Goal: Task Accomplishment & Management: Manage account settings

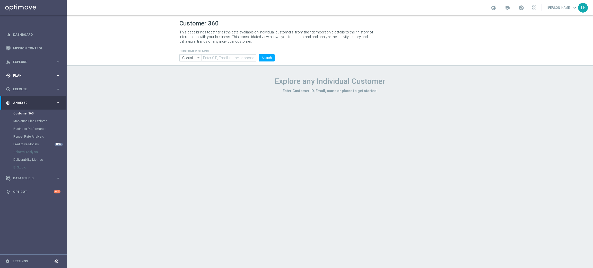
click at [19, 74] on span "Plan" at bounding box center [34, 75] width 43 height 3
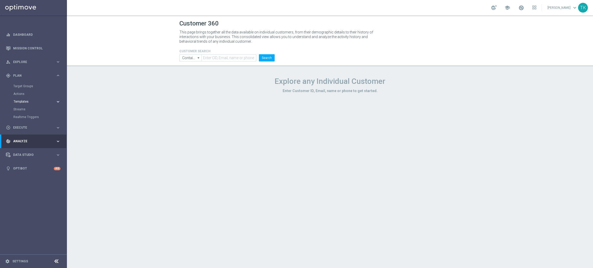
click at [22, 100] on span "Templates" at bounding box center [32, 101] width 37 height 3
click at [22, 109] on link "Optimail" at bounding box center [35, 109] width 38 height 4
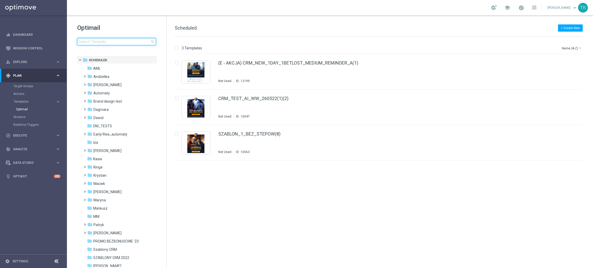
click at [116, 43] on input at bounding box center [116, 41] width 79 height 7
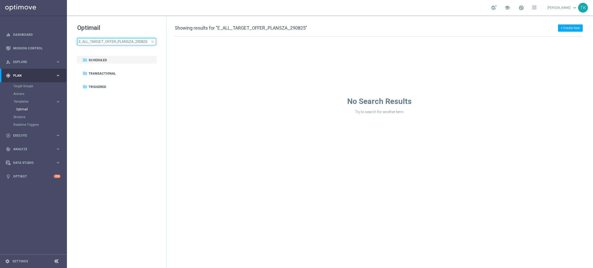
click at [137, 41] on input "E_ALL_TARGET_OFFER_PLANSZA_290825" at bounding box center [116, 41] width 79 height 7
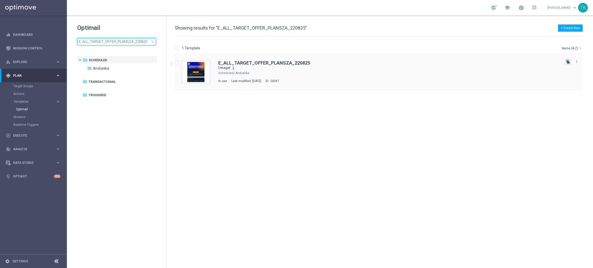
type input "E_ALL_TARGET_OFFER_PLANSZA_220825"
click at [568, 60] on icon "file_copy" at bounding box center [568, 62] width 4 height 4
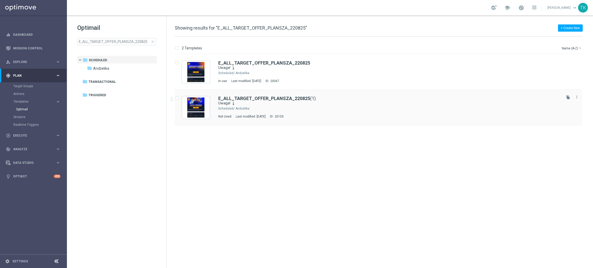
click at [274, 106] on div "E_ALL_TARGET_OFFER_PLANSZA_220825 (1) Uwaga! 🌡️ Scheduled/ Andżelika Not Used L…" at bounding box center [389, 107] width 343 height 22
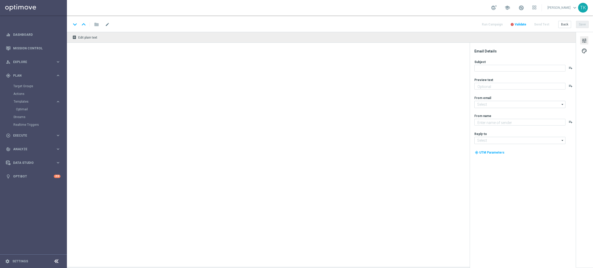
type textarea "Te mecze zapewnią emocje na wysokim poziomie 🔊"
type input "[EMAIL_ADDRESS][DOMAIN_NAME]"
type textarea "STS"
type input "[EMAIL_ADDRESS][DOMAIN_NAME]"
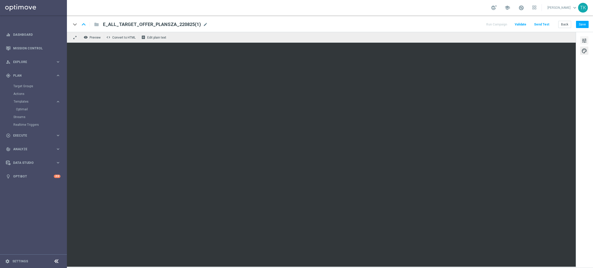
click at [584, 40] on span "tune" at bounding box center [585, 40] width 6 height 7
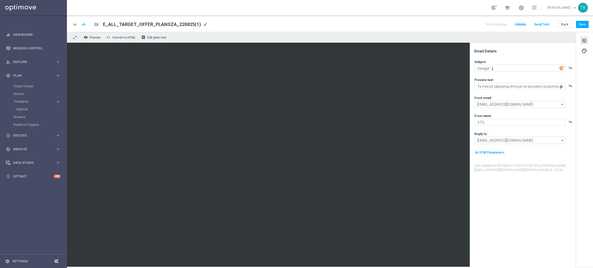
click at [194, 25] on span "E_ALL_TARGET_OFFER_PLANSZA_220825(1)" at bounding box center [152, 24] width 98 height 6
click at [194, 25] on input "E_ALL_TARGET_OFFER_PLANSZA_220825(1)" at bounding box center [167, 24] width 128 height 7
paste input "90825"
type input "E_ALL_TARGET_OFFER_PLANSZA_290825"
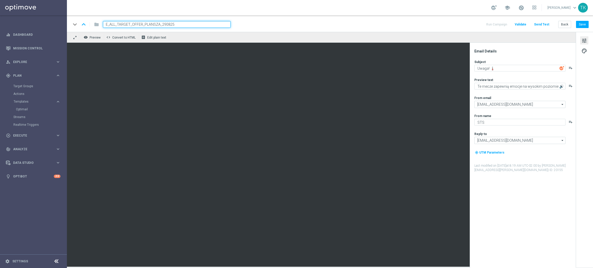
click at [258, 25] on div "keyboard_arrow_down keyboard_arrow_up folder E_ALL_TARGET_OFFER_PLANSZA_290825 …" at bounding box center [330, 24] width 518 height 7
click at [290, 26] on div "keyboard_arrow_down keyboard_arrow_up folder E_ALL_TARGET_OFFER_PLANSZA_290825 …" at bounding box center [330, 24] width 518 height 7
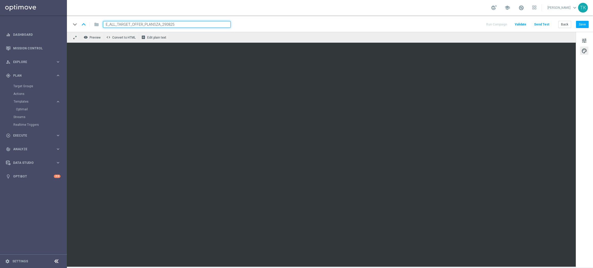
click at [590, 71] on div "tune palette" at bounding box center [584, 150] width 17 height 236
click at [582, 41] on span "tune" at bounding box center [585, 40] width 6 height 7
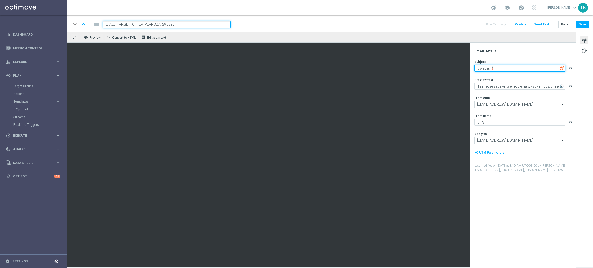
click at [486, 66] on textarea "Uwaga! 🌡️" at bounding box center [520, 68] width 91 height 7
paste textarea "Piłkarska uczta 🍽️"
type textarea "Piłkarska uczta 🍽️"
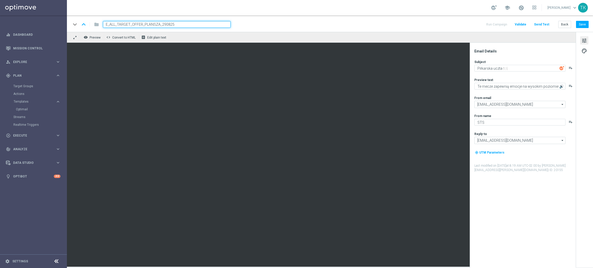
click at [583, 41] on span "tune" at bounding box center [585, 40] width 6 height 7
click at [497, 87] on textarea "Te mecze zapewnią emocje na wysokim poziomie 🔊" at bounding box center [520, 86] width 91 height 7
paste textarea "Czas zasiąść do kursów 😋"
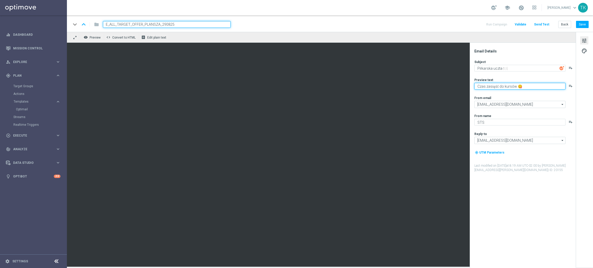
type textarea "Czas zasiąść do kursów 😋"
drag, startPoint x: 560, startPoint y: 237, endPoint x: 559, endPoint y: 235, distance: 3.0
click at [560, 237] on div "Email Details Subject Piłkarska uczta 🍽️ playlist_add Preview text Czas zasiąść…" at bounding box center [524, 158] width 103 height 219
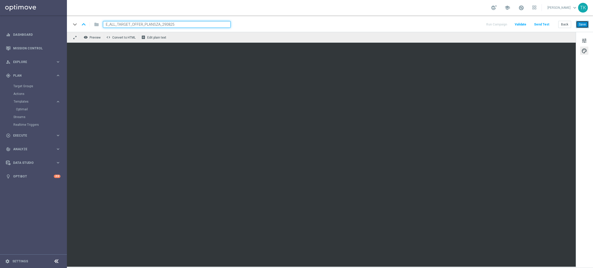
click at [584, 24] on button "Save" at bounding box center [582, 24] width 13 height 7
click at [580, 27] on button "Save" at bounding box center [582, 24] width 13 height 7
click at [586, 24] on button "Save" at bounding box center [582, 24] width 13 height 7
click at [584, 26] on button "Save" at bounding box center [582, 24] width 13 height 7
click at [566, 24] on button "Back" at bounding box center [565, 24] width 13 height 7
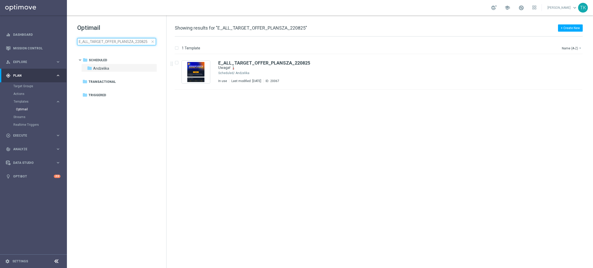
click at [139, 43] on input "E_ALL_TARGET_OFFER_PLANSZA_220825" at bounding box center [116, 41] width 79 height 7
type input "E_ALL_TARGET_OFFER_PLANSZA_290825"
click at [296, 71] on div "Andżelika" at bounding box center [398, 73] width 325 height 4
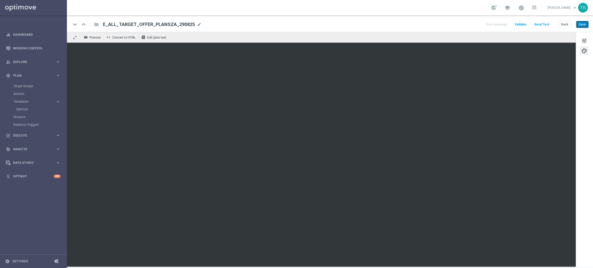
click at [587, 22] on button "Save" at bounding box center [582, 24] width 13 height 7
click at [585, 22] on button "Save" at bounding box center [582, 24] width 13 height 7
click at [543, 24] on button "Send Test" at bounding box center [542, 24] width 17 height 7
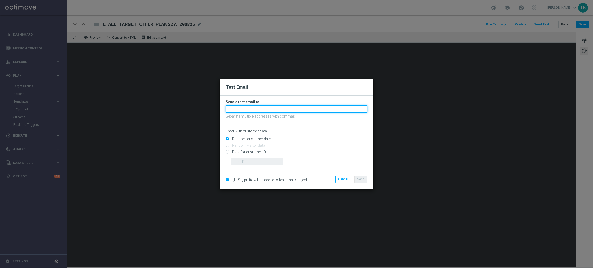
click at [241, 108] on input "text" at bounding box center [297, 109] width 142 height 7
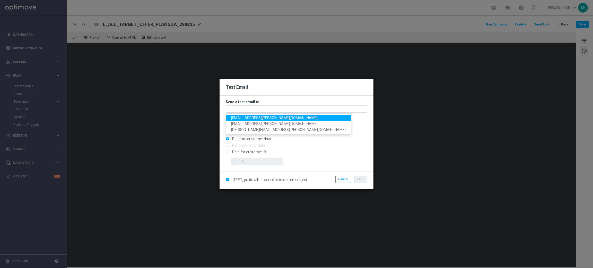
drag, startPoint x: 245, startPoint y: 118, endPoint x: 248, endPoint y: 119, distance: 2.7
click at [245, 118] on span "andzelika.binek@sts.pl" at bounding box center [274, 118] width 87 height 4
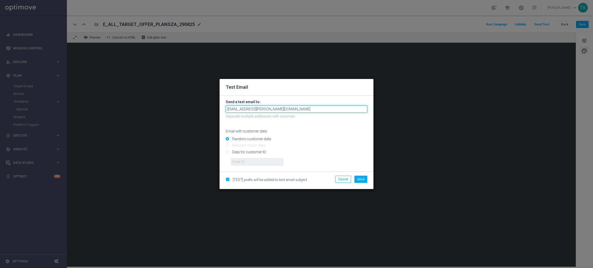
click at [273, 111] on input "andzelika.binek@sts.pl" at bounding box center [297, 109] width 142 height 7
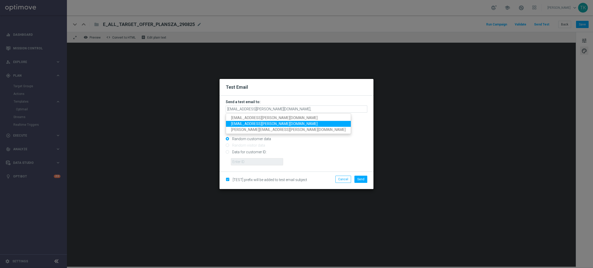
click at [256, 121] on link "krystian.potoczny@sts.pl" at bounding box center [288, 124] width 125 height 6
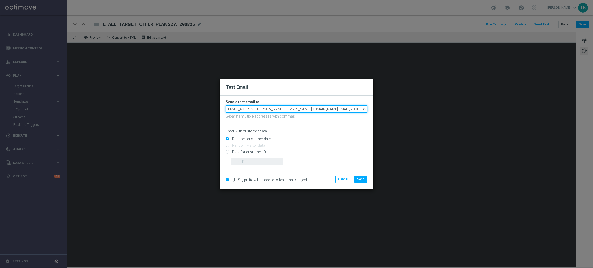
click at [308, 111] on input "andzelika.binek@sts.pl,krystian.potoczny@sts.pl" at bounding box center [297, 109] width 142 height 7
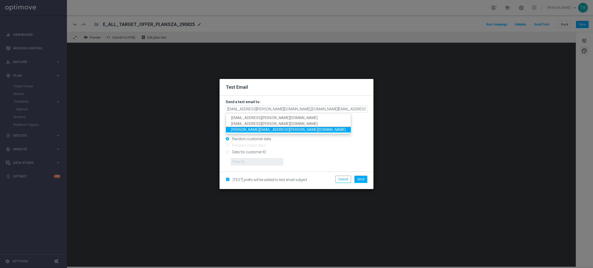
click at [258, 128] on span "tomasz.kowalczyk@sts.pl" at bounding box center [288, 130] width 115 height 4
type input "andzelika.binek@sts.pl,krystian.potoczny@sts.pl,tomasz.kowalczyk@sts.pl"
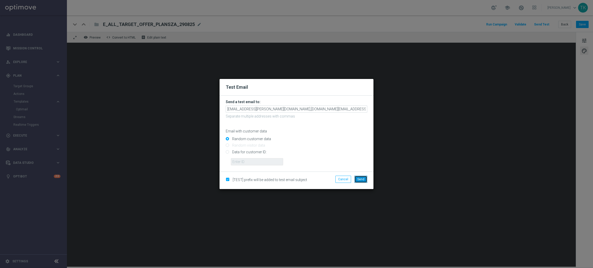
click at [361, 179] on span "Send" at bounding box center [361, 180] width 7 height 4
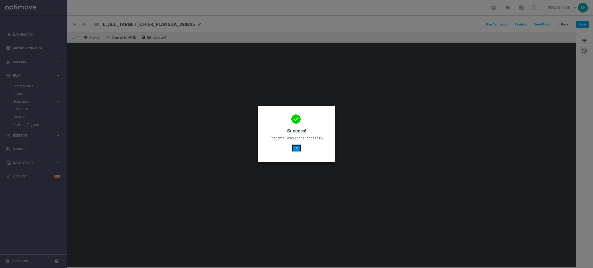
click at [299, 147] on button "OK" at bounding box center [297, 148] width 10 height 7
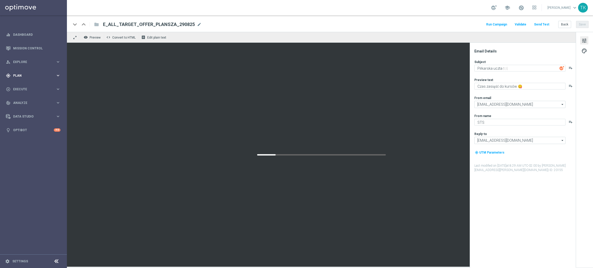
click at [18, 74] on span "Plan" at bounding box center [34, 75] width 43 height 3
click at [19, 86] on link "Target Groups" at bounding box center [33, 86] width 40 height 4
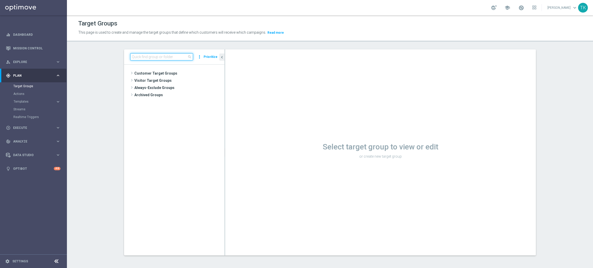
click at [142, 59] on input at bounding box center [161, 56] width 63 height 7
paste input "E_ALL_TARGET_OFFER_PLANSZA_220825"
type input "E_ALL_TARGET_OFFER_PLANSZA_220825"
click at [187, 87] on span "E_ALL_TARGET_OFFER_PLANSZA_220825" at bounding box center [181, 88] width 63 height 4
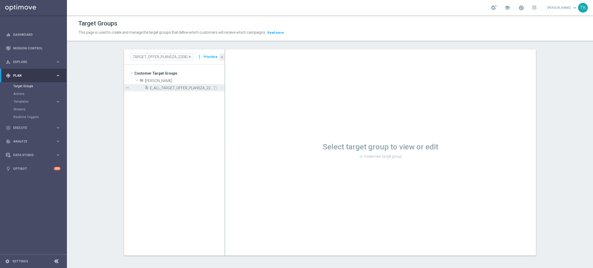
scroll to position [0, 0]
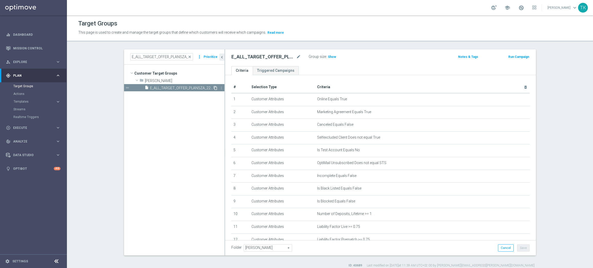
click at [214, 89] on icon "content_copy" at bounding box center [216, 88] width 4 height 4
click at [297, 57] on icon "mode_edit" at bounding box center [298, 57] width 5 height 6
click at [269, 60] on input "E_ALL_TARGET_OFFER_PLANSZA_220825" at bounding box center [267, 57] width 70 height 7
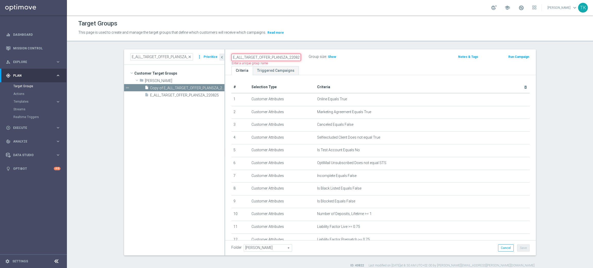
paste input "9"
type input "E_ALL_TARGET_OFFER_PLANSZA_290825"
click at [350, 59] on div "Group size : Show" at bounding box center [335, 56] width 52 height 6
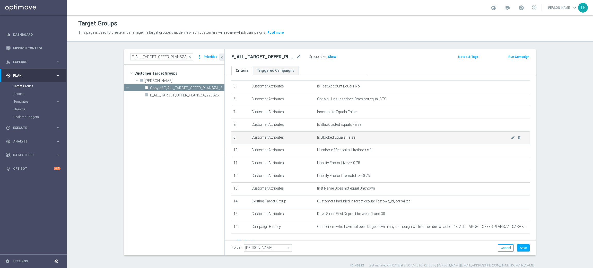
scroll to position [87, 0]
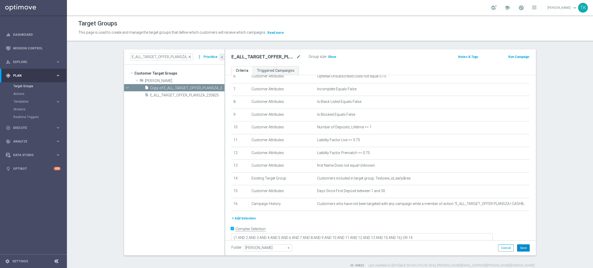
click at [521, 249] on button "Save" at bounding box center [523, 248] width 13 height 7
click at [150, 56] on input "E_ALL_TARGET_OFFER_PLANSZA_220825" at bounding box center [161, 56] width 63 height 7
click at [151, 56] on input "E_ALL_TARGET_OFFER_PLANSZA_220825" at bounding box center [161, 56] width 63 height 7
paste input "PLANSZA I CASHBACK REM"
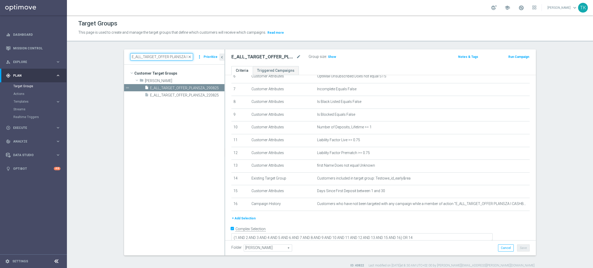
scroll to position [0, 39]
type input "E_ALL_TARGET_OFFER PLANSZA I CASHBACK REM_220825"
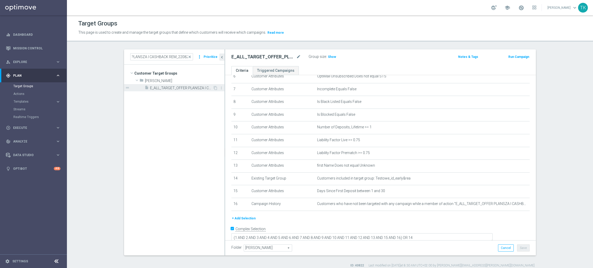
click at [175, 89] on span "E_ALL_TARGET_OFFER PLANSZA I CASHBACK REM_220825" at bounding box center [181, 88] width 63 height 4
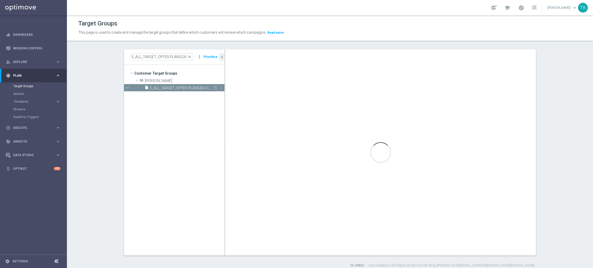
checkbox input "false"
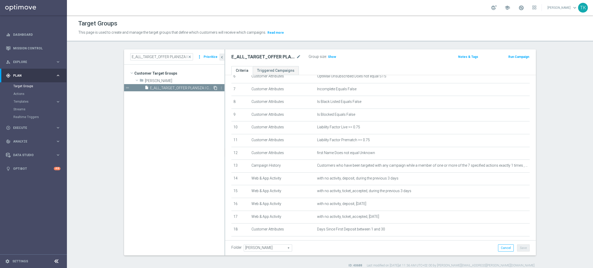
click at [214, 87] on icon "content_copy" at bounding box center [216, 88] width 4 height 4
click at [296, 56] on icon "mode_edit" at bounding box center [298, 57] width 5 height 6
type input "E_ALL_TARGET_OFFER PLANSZA I CASHBACK REM_290825"
click at [352, 62] on div "E_ALL_TARGET_OFFER PLANSZA I CASHBACK REM_290825 Group size : Show Notes & Tags…" at bounding box center [380, 57] width 311 height 17
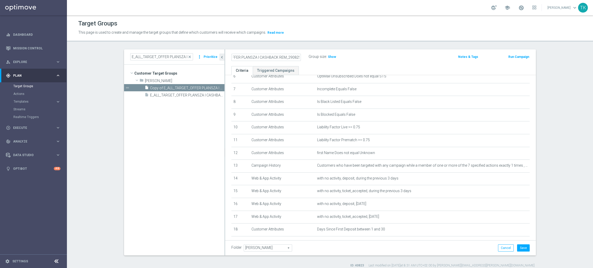
scroll to position [0, 0]
click at [519, 248] on button "Save" at bounding box center [523, 248] width 13 height 7
click at [154, 58] on input "E_ALL_TARGET_OFFER PLANSZA I CASHBACK REM_220825" at bounding box center [161, 56] width 63 height 7
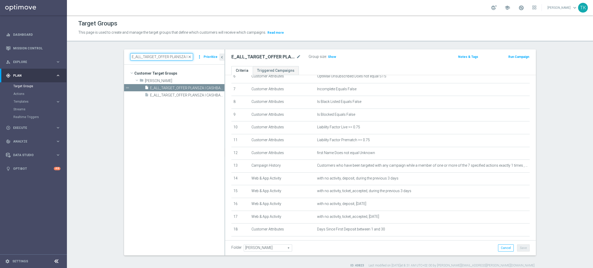
paste input "REACQ_ALL_TARGET_OFFER_PLANSZA I ZBR"
type input "REACQ_ALL_TARGET_OFFER_PLANSZA I ZBR REM_220825"
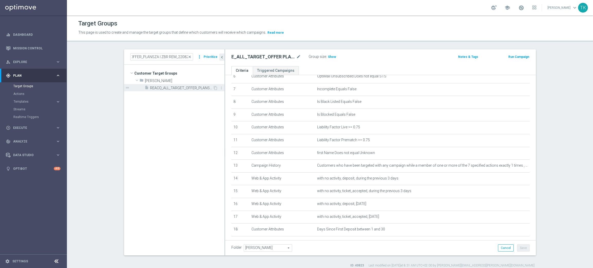
click at [177, 88] on span "REACQ_ALL_TARGET_OFFER_PLANSZA I ZBR REM_220825" at bounding box center [181, 88] width 63 height 4
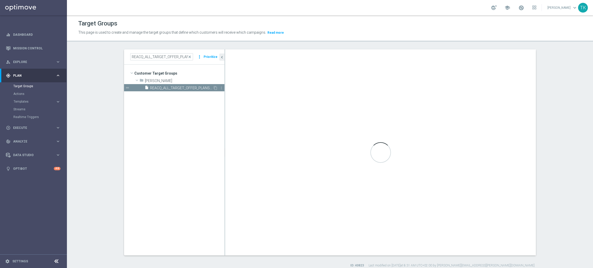
checkbox input "true"
type input "[PERSON_NAME]"
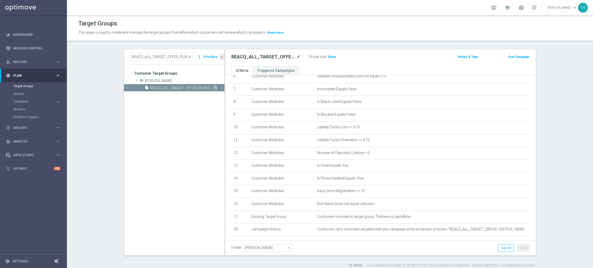
click at [214, 87] on icon "content_copy" at bounding box center [216, 88] width 4 height 4
click at [296, 56] on icon "mode_edit" at bounding box center [298, 57] width 5 height 6
type input "REACQ_ALL_TARGET_OFFER_PLANSZA I ZBR REM_290825"
click at [372, 58] on div "REACQ_ALL_TARGET_OFFER_PLANSZA I ZBR REM_290825 Group size : Show" at bounding box center [330, 57] width 204 height 8
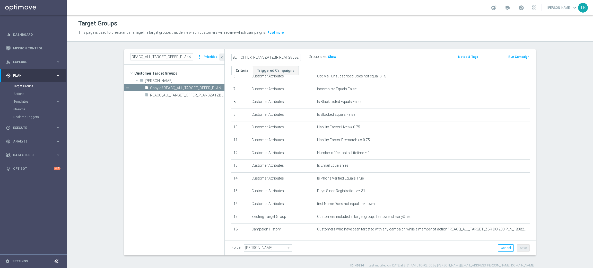
scroll to position [0, 0]
click at [524, 249] on button "Save" at bounding box center [523, 248] width 13 height 7
click at [14, 92] on link "Actions" at bounding box center [33, 94] width 40 height 4
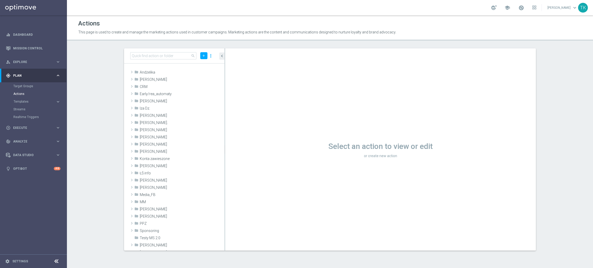
drag, startPoint x: 574, startPoint y: 74, endPoint x: 521, endPoint y: 74, distance: 52.8
click at [574, 74] on section "search add more_vert folder Andżelika library_add create_new_folder mode_edit d…" at bounding box center [330, 149] width 526 height 202
click at [205, 53] on button "add" at bounding box center [203, 55] width 7 height 7
click at [194, 66] on span "New Action" at bounding box center [195, 65] width 16 height 4
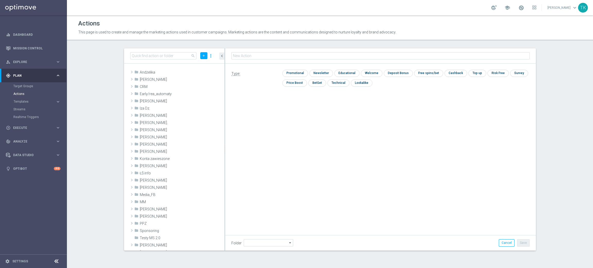
type input "REACQ_ALL_TARGET_OFFER_PLANSZA I ZBR REM_290825"
click at [341, 82] on input "checkbox" at bounding box center [338, 83] width 21 height 7
checkbox input "true"
click at [524, 244] on button "Save" at bounding box center [523, 243] width 13 height 7
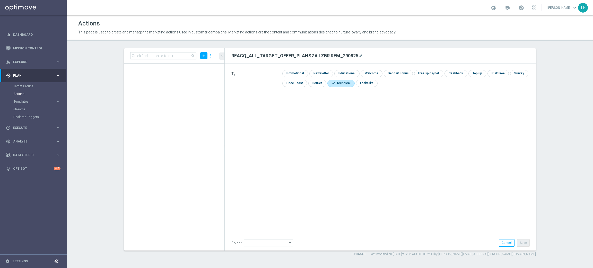
scroll to position [11625, 0]
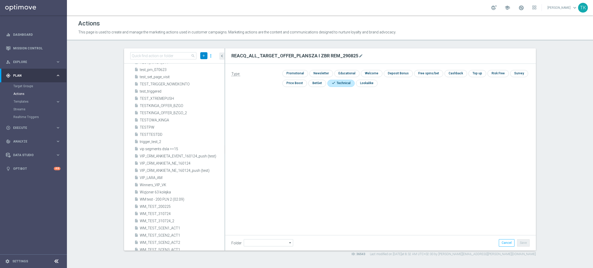
click at [205, 58] on button "add" at bounding box center [203, 55] width 7 height 7
click at [200, 63] on span "New Action" at bounding box center [195, 65] width 16 height 4
type input "E_ALL_TARGET_OFFER_PLANSZA_290825 - zrobione"
click at [343, 83] on input "checkbox" at bounding box center [338, 83] width 21 height 7
checkbox input "true"
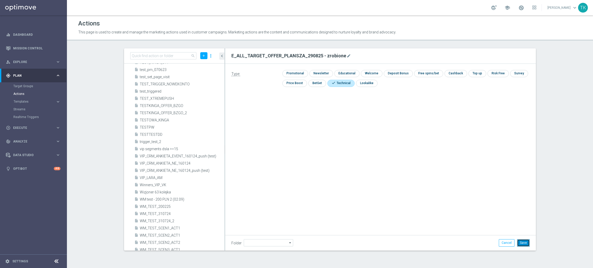
click at [524, 242] on button "Save" at bounding box center [523, 243] width 13 height 7
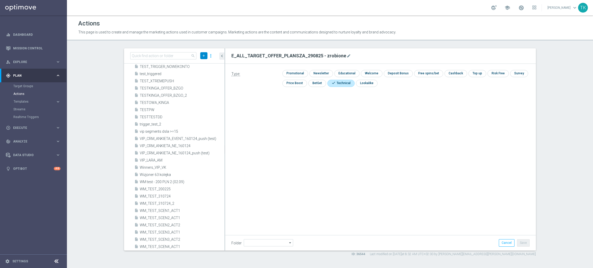
click at [203, 55] on icon "add" at bounding box center [204, 56] width 4 height 4
click at [195, 63] on span "New Action" at bounding box center [195, 65] width 16 height 4
click at [256, 56] on input "text" at bounding box center [381, 55] width 299 height 7
type input "E_ALL_TARGET_OFFER PLANSZA I CASHBACK REM_290825"
click at [336, 81] on input "checkbox" at bounding box center [338, 83] width 21 height 7
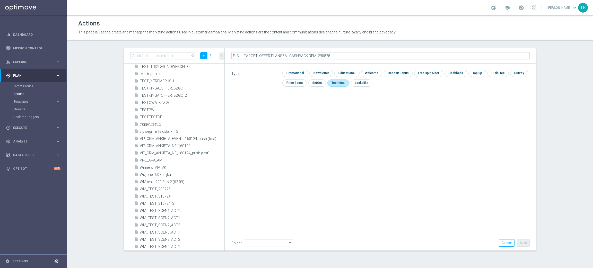
checkbox input "true"
click at [528, 243] on button "Save" at bounding box center [523, 243] width 13 height 7
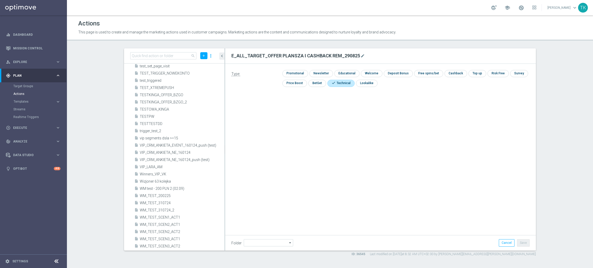
scroll to position [11662, 0]
click at [23, 85] on link "Target Groups" at bounding box center [33, 86] width 40 height 4
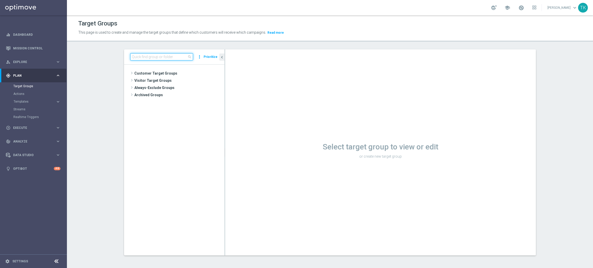
click at [149, 58] on input at bounding box center [161, 56] width 63 height 7
paste input "E_ALL_TARGET_OFFER PLANSZA I CASHBACK REM_290825"
type input "E_ALL_TARGET_OFFER PLANSZA I CASHBACK REM_290825"
click at [183, 88] on span "E_ALL_TARGET_OFFER PLANSZA I CASHBACK REM_290825" at bounding box center [181, 88] width 63 height 4
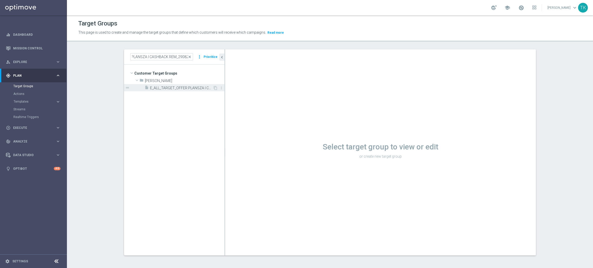
scroll to position [0, 0]
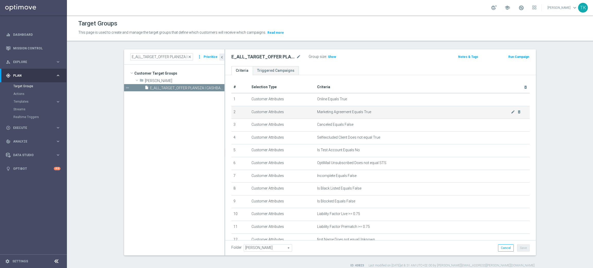
scroll to position [112, 0]
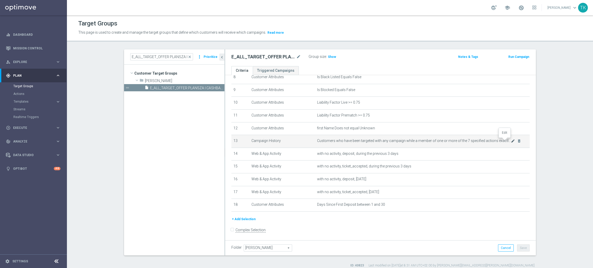
click at [511, 139] on icon "mode_edit" at bounding box center [513, 141] width 4 height 4
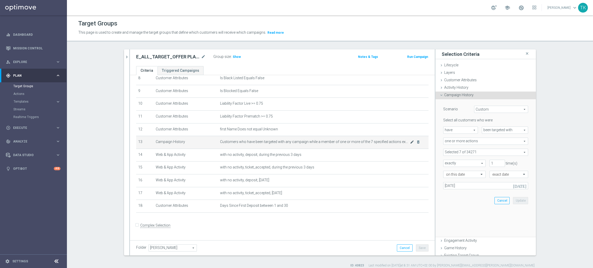
scroll to position [106, 0]
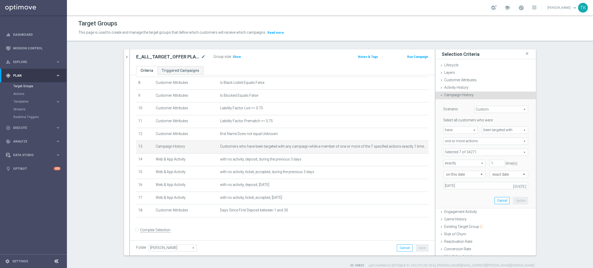
click at [446, 154] on span at bounding box center [486, 152] width 84 height 7
click at [446, 162] on input "Show Selected" at bounding box center [447, 163] width 3 height 3
checkbox input "true"
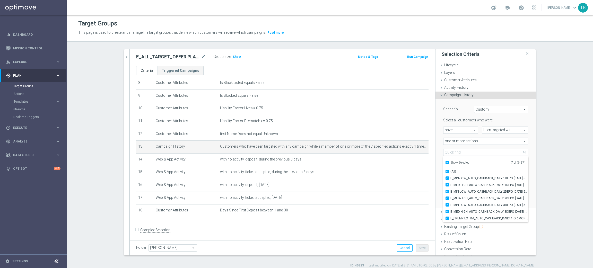
click at [446, 162] on input "Show Selected" at bounding box center [447, 163] width 3 height 3
checkbox input "false"
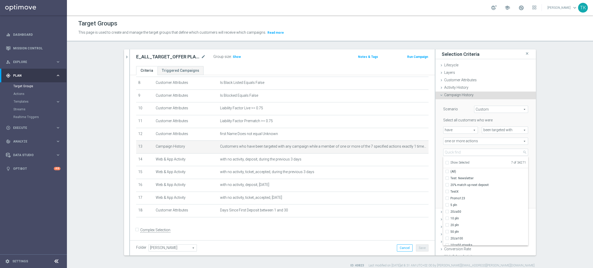
click at [440, 159] on div "Scenario Custom Custom arrow_drop_down search Select all customers who were hav…" at bounding box center [486, 153] width 93 height 109
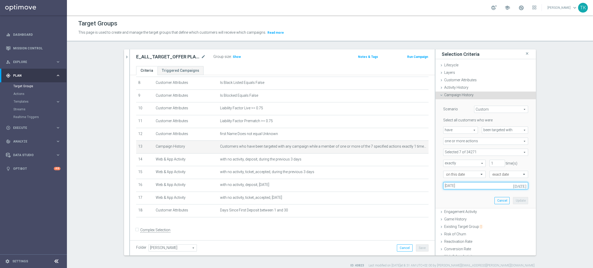
click at [454, 187] on input "[DATE]" at bounding box center [486, 185] width 85 height 7
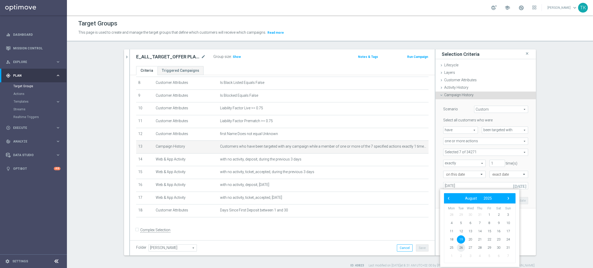
click at [462, 245] on span "26" at bounding box center [461, 248] width 8 height 8
type input "[DATE]"
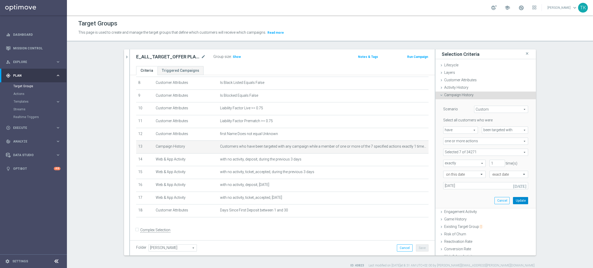
click at [514, 200] on button "Update" at bounding box center [520, 200] width 15 height 7
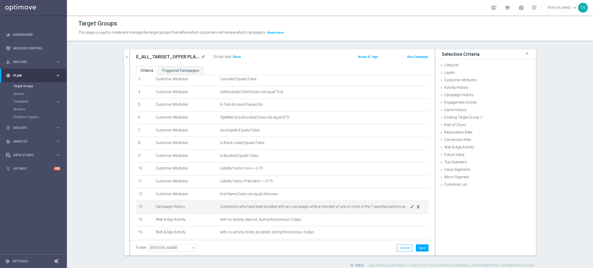
scroll to position [0, 0]
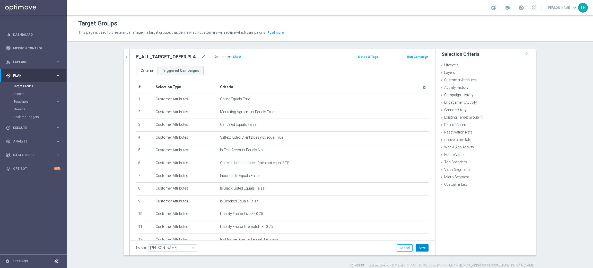
click at [417, 245] on button "Save" at bounding box center [422, 248] width 13 height 7
click at [124, 54] on button "chevron_right" at bounding box center [126, 56] width 5 height 15
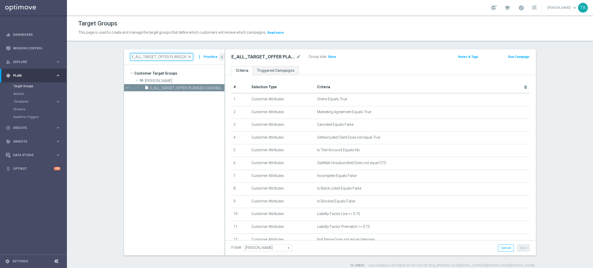
click at [141, 57] on input "E_ALL_TARGET_OFFER PLANSZA I CASHBACK REM_290825" at bounding box center [161, 56] width 63 height 7
paste input "_PLANSZA_290825 - zrobione"
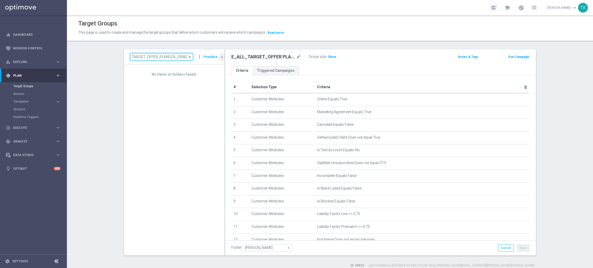
type input "E_ALL_TARGET_OFFER_PLANSZA_290825"
click at [155, 59] on input "E_ALL_TARGET_OFFER_PLANSZA_290825" at bounding box center [161, 56] width 63 height 7
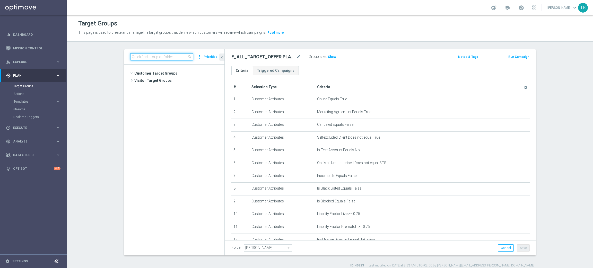
scroll to position [447, 0]
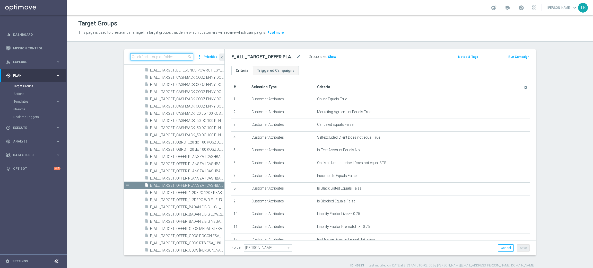
paste input "E_ALL_TARGET_OFFER_PLANSZA_290825"
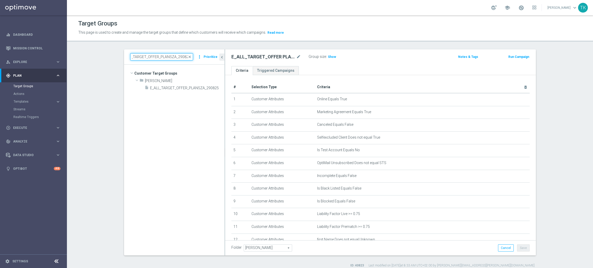
scroll to position [0, 0]
type input "E_ALL_TARGET_OFFER_PLANSZA_290825"
click at [182, 89] on span "E_ALL_TARGET_OFFER_PLANSZA_290825" at bounding box center [181, 88] width 63 height 4
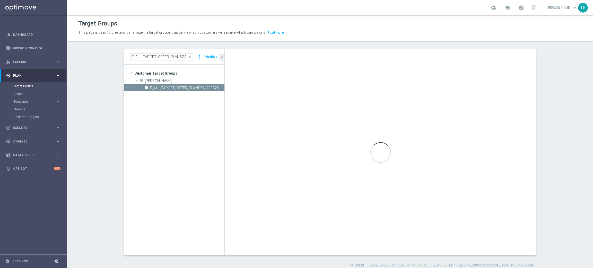
checkbox input "true"
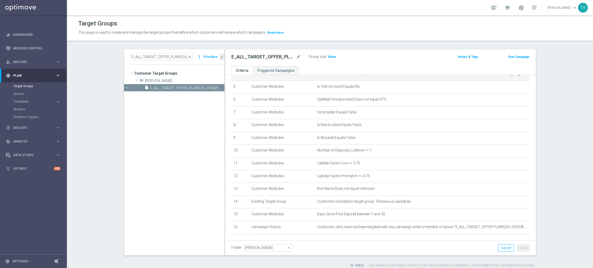
scroll to position [77, 0]
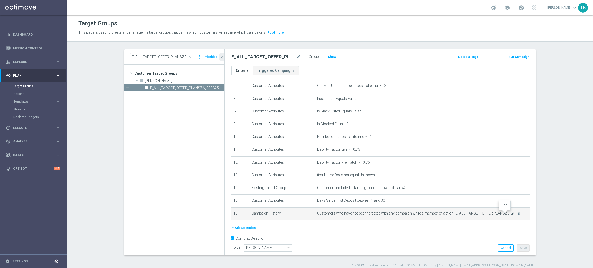
click at [511, 213] on icon "mode_edit" at bounding box center [513, 214] width 4 height 4
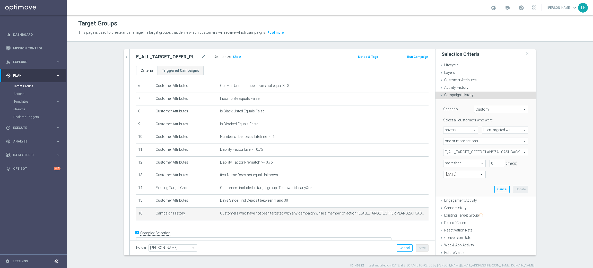
click at [460, 153] on span "E_ALL_TARGET_OFFER PLANSZA I CASHBACK REM_220825" at bounding box center [486, 152] width 84 height 7
click at [447, 164] on div "Show Selected" at bounding box center [458, 162] width 24 height 6
click at [446, 164] on div "Show Selected" at bounding box center [458, 162] width 24 height 6
click at [446, 163] on div "Show Selected" at bounding box center [458, 162] width 24 height 6
click at [446, 162] on div "Show Selected" at bounding box center [458, 162] width 24 height 6
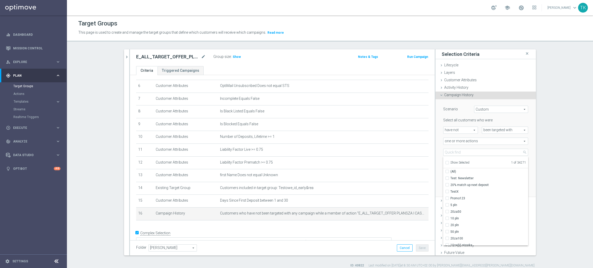
click at [446, 162] on input "Show Selected" at bounding box center [447, 163] width 3 height 3
checkbox input "true"
click at [451, 176] on label "E_ALL_TARGET_OFFER PLANSZA I CASHBACK REM_220825" at bounding box center [490, 178] width 78 height 7
click at [447, 177] on input "E_ALL_TARGET_OFFER PLANSZA I CASHBACK REM_220825" at bounding box center [448, 178] width 3 height 3
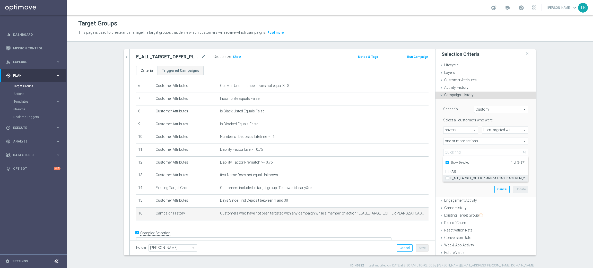
checkbox input "false"
type input "Select Action"
checkbox input "false"
click at [451, 162] on label "Show Selected" at bounding box center [460, 163] width 19 height 5
click at [446, 162] on input "Show Selected" at bounding box center [447, 163] width 3 height 3
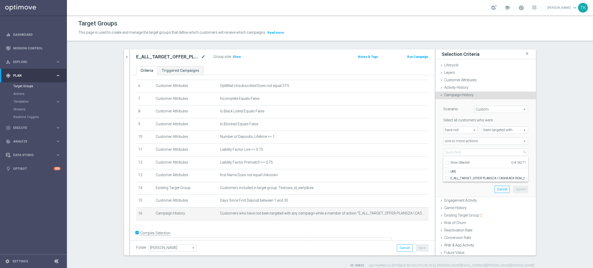
checkbox input "false"
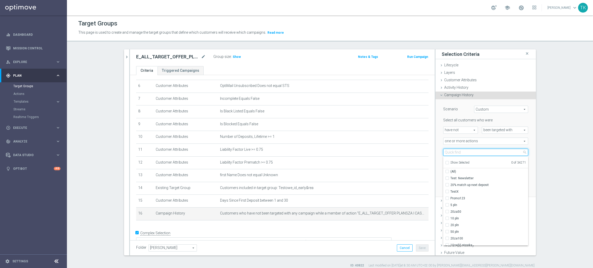
click at [455, 152] on input "search" at bounding box center [486, 152] width 85 height 7
paste input "E_ALL_TARGET_OFFER PLANSZA I CASHBACK REM_290825"
type input "E_ALL_TARGET_OFFER PLANSZA I CASHBACK REM_290825"
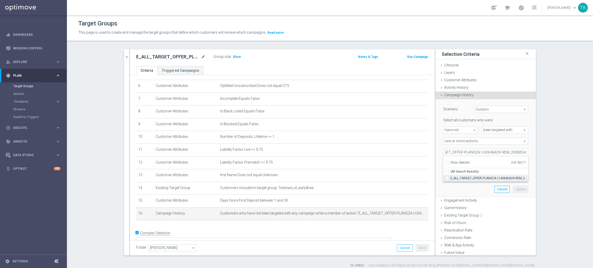
click at [458, 181] on label "E_ALL_TARGET_OFFER PLANSZA I CASHBACK REM_290825" at bounding box center [490, 178] width 78 height 7
click at [451, 180] on input "E_ALL_TARGET_OFFER PLANSZA I CASHBACK REM_290825" at bounding box center [448, 178] width 3 height 3
checkbox input "true"
type input "E_ALL_TARGET_OFFER PLANSZA I CASHBACK REM_290825"
checkbox input "true"
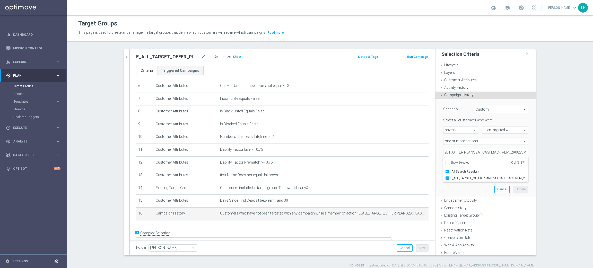
scroll to position [0, 0]
click at [440, 163] on div "more than more than arrow_drop_down search" at bounding box center [463, 163] width 46 height 7
click at [513, 190] on button "Update" at bounding box center [520, 189] width 15 height 7
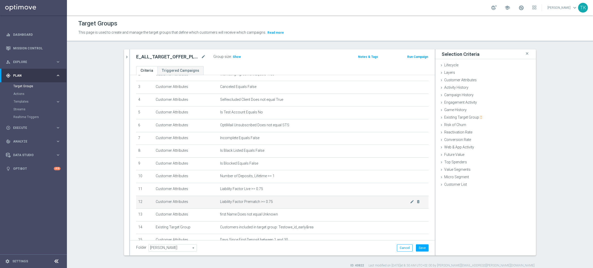
scroll to position [81, 0]
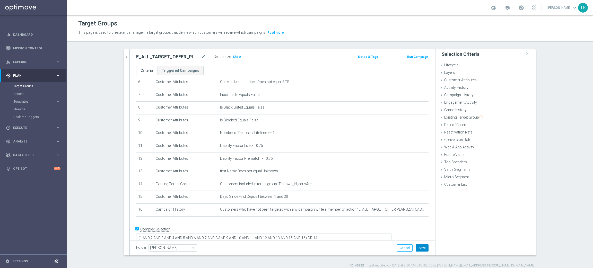
click at [422, 250] on button "Save" at bounding box center [422, 248] width 13 height 7
click at [124, 54] on button "chevron_right" at bounding box center [126, 56] width 5 height 15
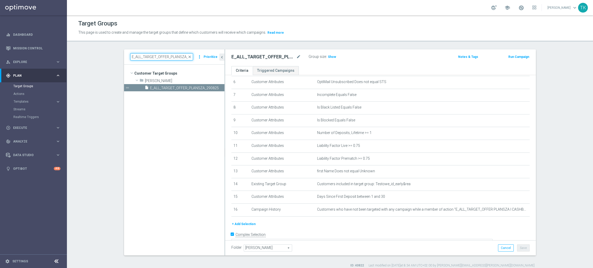
click at [160, 55] on input "E_ALL_TARGET_OFFER_PLANSZA_290825" at bounding box center [161, 56] width 63 height 7
paste input "PLANSZA I CASHBACK REM"
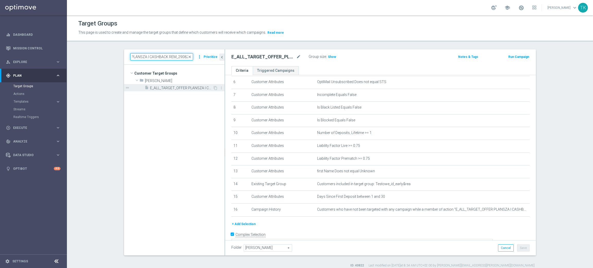
type input "E_ALL_TARGET_OFFER PLANSZA I CASHBACK REM_290825"
click at [196, 89] on span "E_ALL_TARGET_OFFER PLANSZA I CASHBACK REM_290825" at bounding box center [181, 88] width 63 height 4
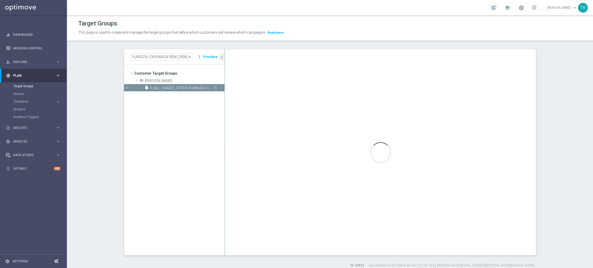
checkbox input "false"
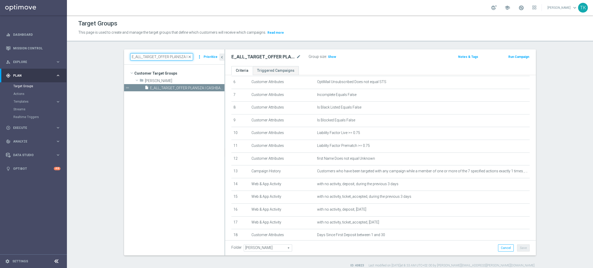
click at [152, 55] on input "E_ALL_TARGET_OFFER PLANSZA I CASHBACK REM_290825" at bounding box center [161, 56] width 63 height 7
paste input "REACQ_ALL_TARGET_OFFER_PLANSZA I ZBR"
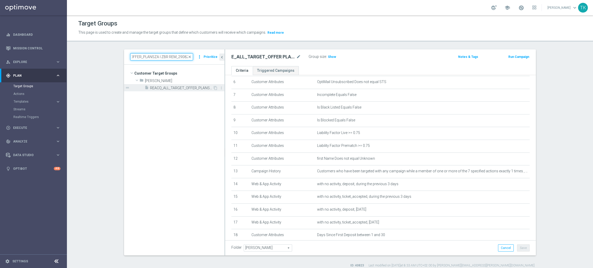
type input "REACQ_ALL_TARGET_OFFER_PLANSZA I ZBR REM_290825"
click at [177, 87] on span "REACQ_ALL_TARGET_OFFER_PLANSZA I ZBR REM_290825" at bounding box center [181, 88] width 63 height 4
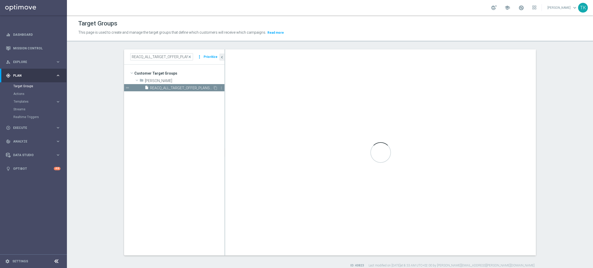
checkbox input "true"
type input "[PERSON_NAME]"
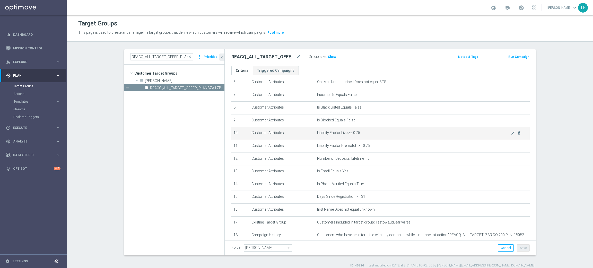
scroll to position [112, 0]
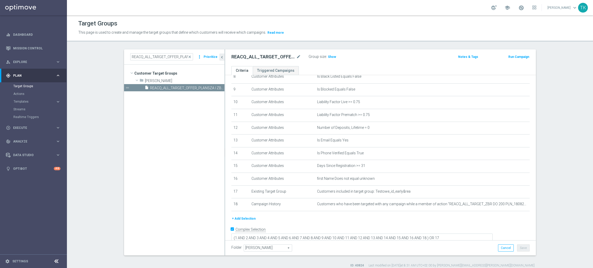
click at [379, 218] on div "+ Add Selection" at bounding box center [381, 219] width 306 height 6
click at [328, 57] on span "Show" at bounding box center [332, 57] width 8 height 4
click at [517, 203] on icon "delete_forever" at bounding box center [519, 204] width 4 height 4
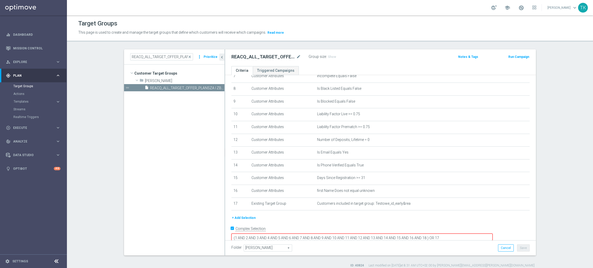
click at [462, 234] on textarea "(1 AND 2 AND 3 AND 4 AND 5 AND 6 AND 7 AND 8 AND 9 AND 10 AND 11 AND 12 AND 13 …" at bounding box center [362, 238] width 261 height 9
type textarea "(1 AND 2 AND 3 AND 4 AND 5 AND 6 AND 7 AND 8 AND 9 AND 10 AND 11 AND 12 AND 13 …"
click at [328, 55] on span "Show" at bounding box center [332, 57] width 8 height 4
click at [520, 249] on button "Save" at bounding box center [523, 248] width 13 height 7
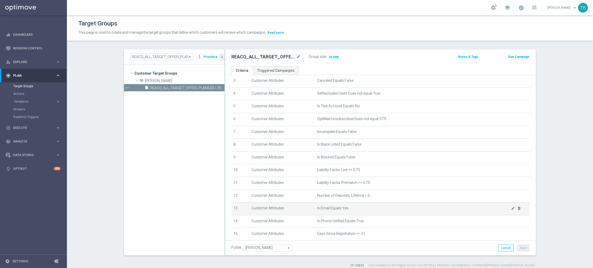
scroll to position [0, 0]
